Goal: Complete application form: Complete application form

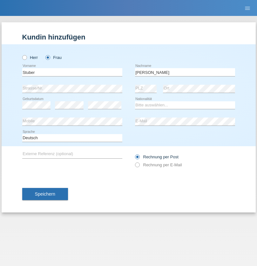
type input "[PERSON_NAME]"
select select "CH"
select select "en"
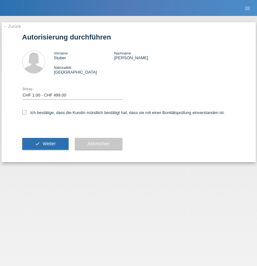
select select "1"
checkbox input "true"
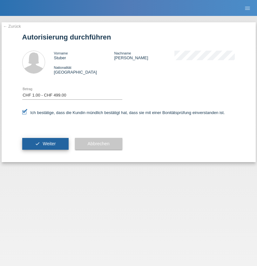
click at [45, 144] on span "Weiter" at bounding box center [49, 143] width 13 height 5
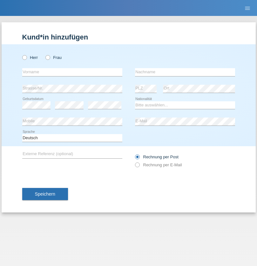
radio input "true"
click at [72, 72] on input "text" at bounding box center [72, 72] width 100 height 8
type input "naime"
click at [185, 72] on input "text" at bounding box center [185, 72] width 100 height 8
type input "llugiqi"
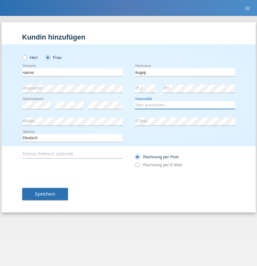
select select "CH"
radio input "true"
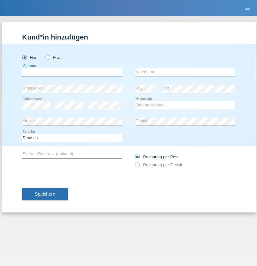
click at [72, 72] on input "text" at bounding box center [72, 72] width 100 height 8
type input "Zachariasz"
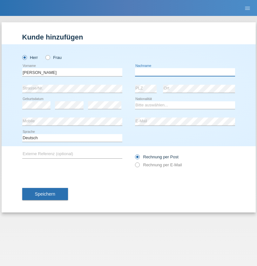
click at [185, 72] on input "text" at bounding box center [185, 72] width 100 height 8
type input "Komorowski"
select select "PL"
select select "C"
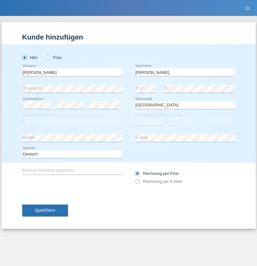
select select "11"
select select "01"
select select "2007"
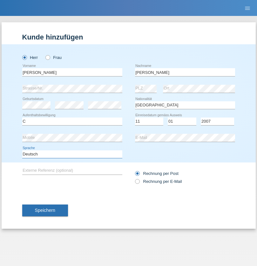
select select "en"
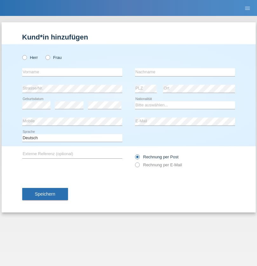
radio input "true"
click at [72, 72] on input "text" at bounding box center [72, 72] width 100 height 8
type input "Nadin"
click at [185, 72] on input "text" at bounding box center [185, 72] width 100 height 8
type input "Ido"
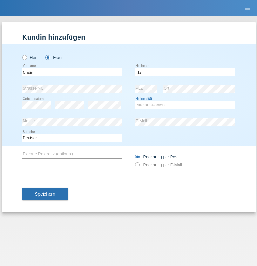
select select "CH"
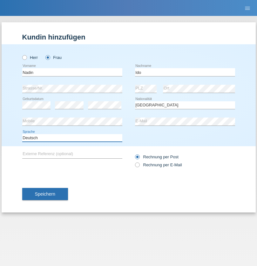
select select "en"
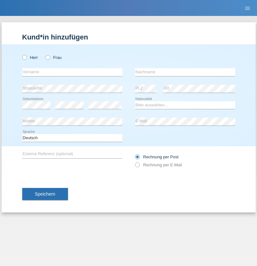
radio input "true"
click at [72, 72] on input "text" at bounding box center [72, 72] width 100 height 8
type input "Nadin"
click at [185, 72] on input "text" at bounding box center [185, 72] width 100 height 8
type input "Ido"
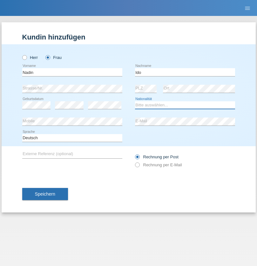
select select "CH"
radio input "true"
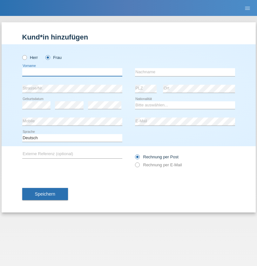
click at [72, 72] on input "text" at bounding box center [72, 72] width 100 height 8
type input "Brezak"
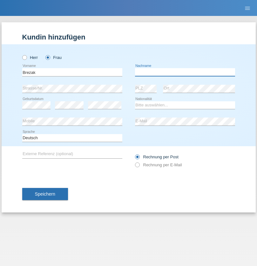
click at [185, 72] on input "text" at bounding box center [185, 72] width 100 height 8
type input "Anja"
select select "CH"
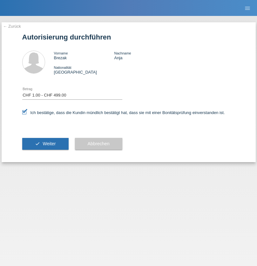
select select "1"
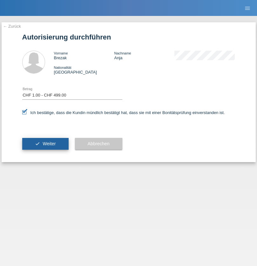
click at [45, 144] on span "Weiter" at bounding box center [49, 143] width 13 height 5
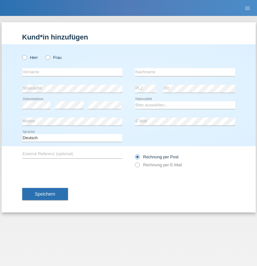
radio input "true"
click at [72, 72] on input "text" at bounding box center [72, 72] width 100 height 8
type input "Latisa"
click at [185, 72] on input "text" at bounding box center [185, 72] width 100 height 8
type input "Maetze"
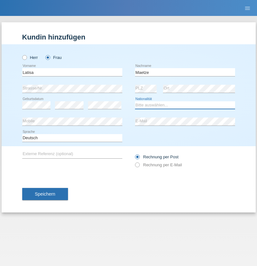
select select "DE"
select select "C"
select select "28"
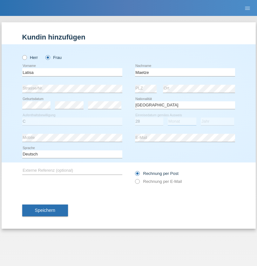
select select "11"
select select "2021"
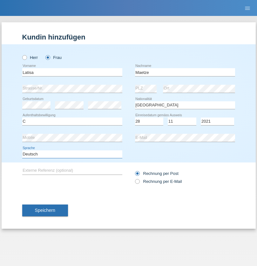
select select "en"
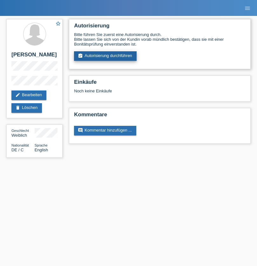
click at [106, 56] on link "assignment_turned_in Autorisierung durchführen" at bounding box center [105, 56] width 63 height 10
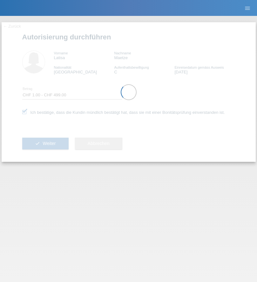
select select "1"
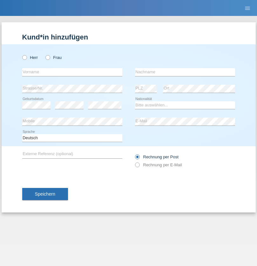
radio input "true"
click at [72, 72] on input "text" at bounding box center [72, 72] width 100 height 8
type input "Marcel"
click at [185, 72] on input "text" at bounding box center [185, 72] width 100 height 8
type input "Wyss"
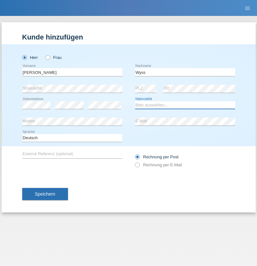
select select "CH"
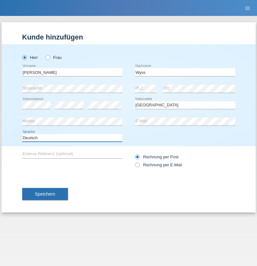
select select "en"
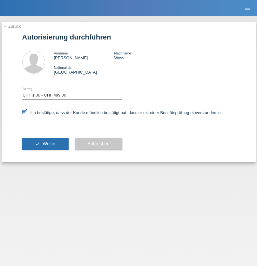
select select "1"
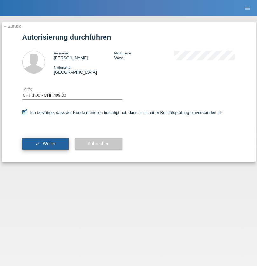
click at [45, 144] on span "Weiter" at bounding box center [49, 143] width 13 height 5
